Goal: Task Accomplishment & Management: Manage account settings

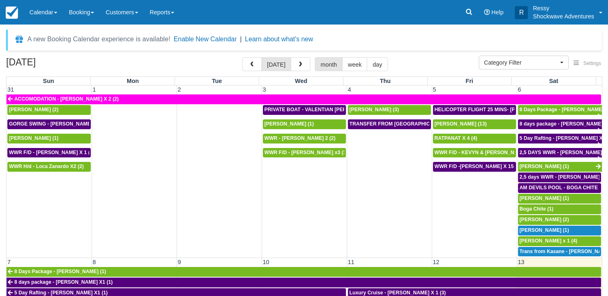
select select
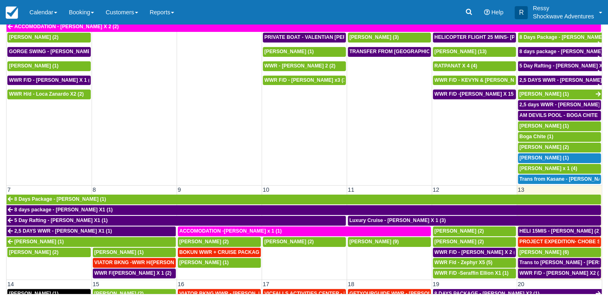
scroll to position [123, 0]
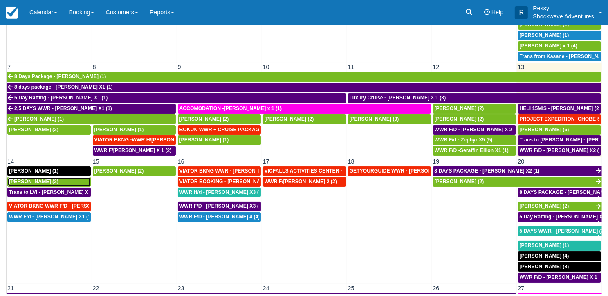
click at [44, 179] on span "Shun Takahashi (2)" at bounding box center [33, 182] width 49 height 6
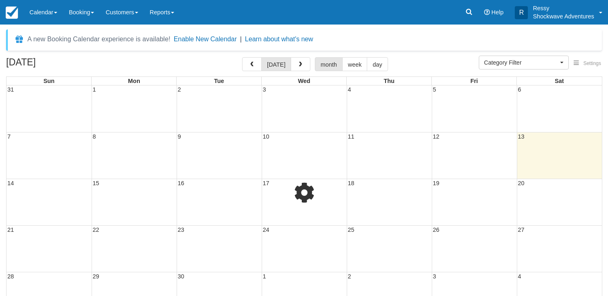
select select
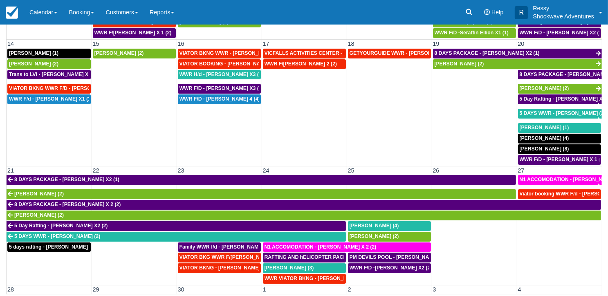
scroll to position [245, 0]
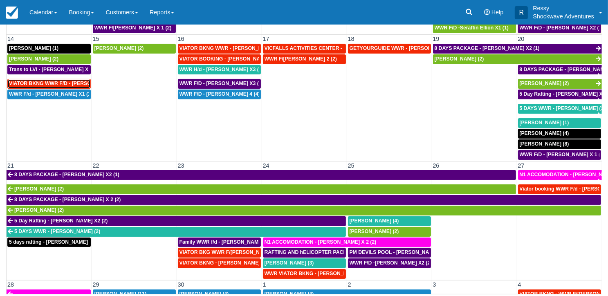
click at [50, 81] on span "VIATOR BKNG WWR F/D - [PERSON_NAME] X 1 (1)" at bounding box center [69, 84] width 121 height 6
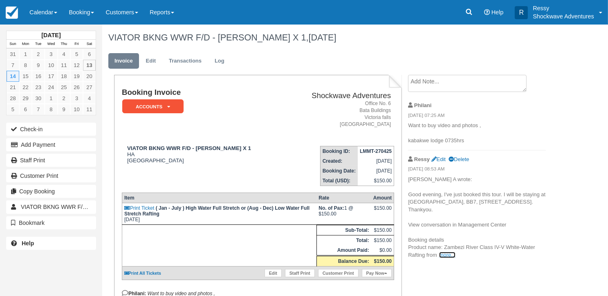
click at [455, 256] on link "more..." at bounding box center [447, 255] width 16 height 6
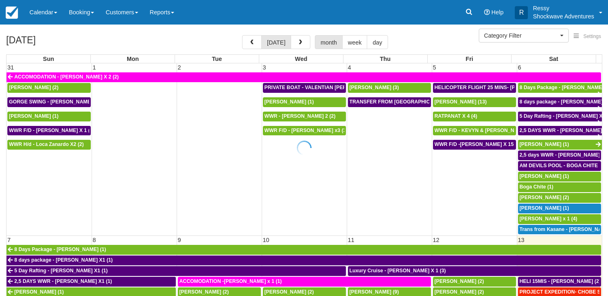
select select
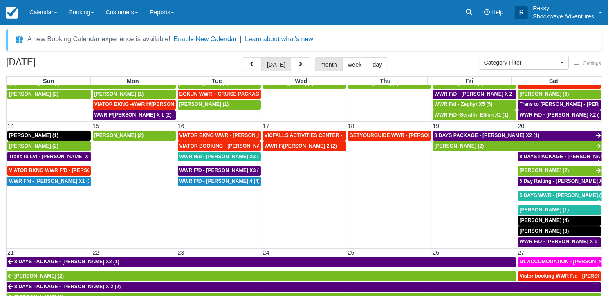
scroll to position [245, 0]
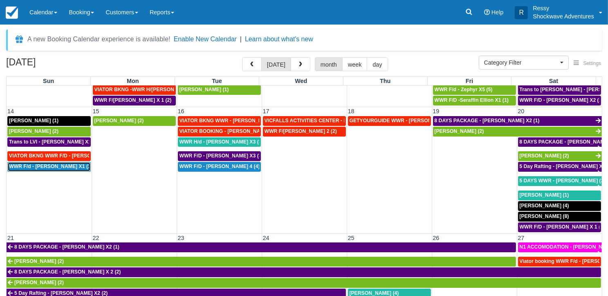
click at [29, 164] on span "WWR F/d - Mrs Yu X1 (1)" at bounding box center [50, 167] width 83 height 6
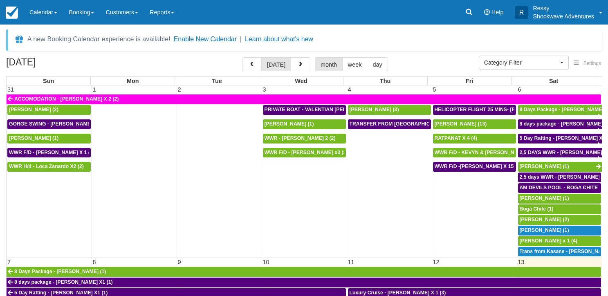
select select
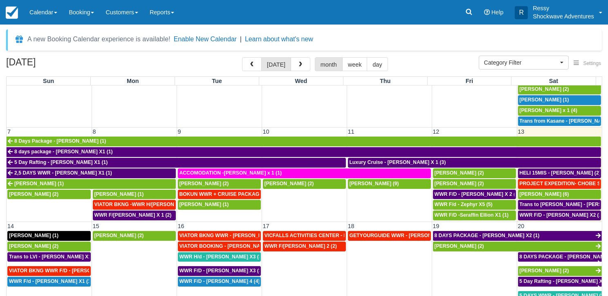
scroll to position [204, 0]
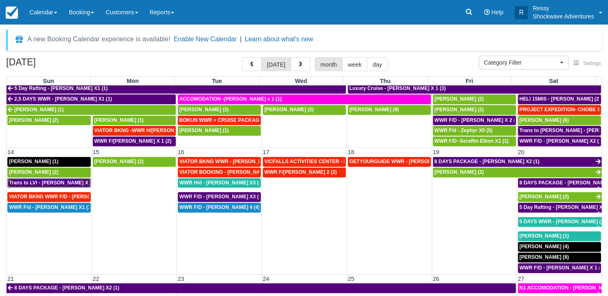
click at [38, 180] on span "Trans to LVI - Ruth Huwe X1 (1)" at bounding box center [54, 183] width 90 height 6
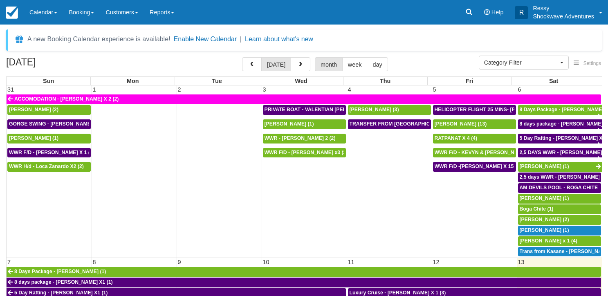
select select
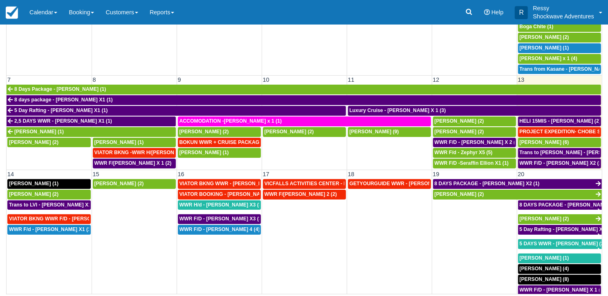
scroll to position [123, 0]
